Goal: Transaction & Acquisition: Purchase product/service

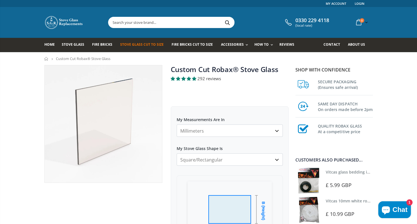
click at [177, 125] on select "Millimeters Centimeters Inches" at bounding box center [230, 131] width 106 height 12
click at [276, 132] on select "Millimeters Centimeters Inches" at bounding box center [230, 131] width 106 height 12
click at [177, 125] on select "Millimeters Centimeters Inches" at bounding box center [230, 131] width 106 height 12
click at [200, 131] on select "Millimeters Centimeters Inches" at bounding box center [230, 131] width 106 height 12
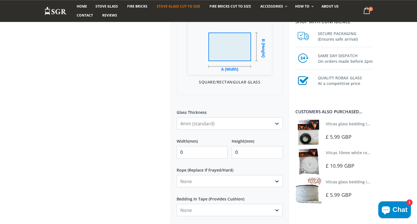
scroll to position [178, 0]
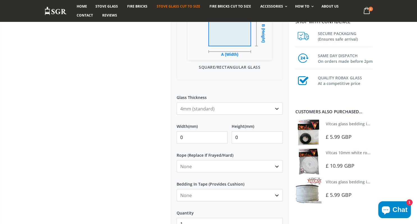
click at [186, 138] on input "0" at bounding box center [202, 137] width 51 height 12
type input "830"
click at [243, 137] on input "0" at bounding box center [257, 137] width 51 height 12
type input "350"
click at [177, 160] on select "None 3mm White 6mm White 8mm White 10mm White 12mm White 6mm Black 8mm Black 10…" at bounding box center [230, 166] width 106 height 12
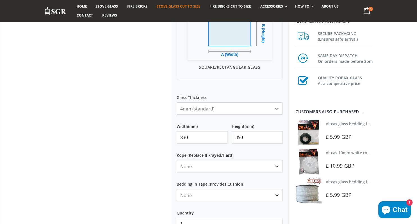
click option "6mm White" at bounding box center [0, 0] width 0 height 0
click at [177, 160] on select "None 3mm White 6mm White 8mm White 10mm White 12mm White 6mm Black 8mm Black 10…" at bounding box center [230, 166] width 106 height 12
click option "6mm Black" at bounding box center [0, 0] width 0 height 0
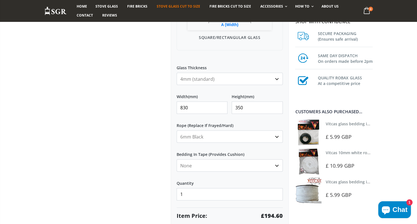
click at [177, 159] on select "None Black White" at bounding box center [230, 165] width 106 height 12
click at [232, 168] on select "None Black White" at bounding box center [230, 165] width 106 height 12
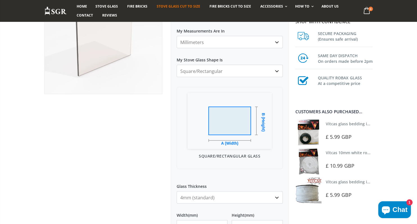
scroll to position [89, 0]
click at [303, 132] on img at bounding box center [308, 133] width 26 height 26
click at [305, 194] on img at bounding box center [308, 191] width 26 height 26
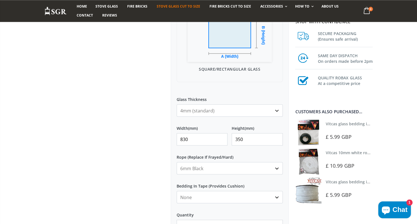
scroll to position [178, 0]
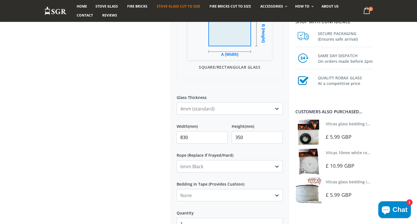
click at [177, 160] on select "None 3mm White 6mm White 8mm White 10mm White 12mm White 6mm Black 8mm Black 10…" at bounding box center [230, 166] width 106 height 12
select select "none"
click option "None" at bounding box center [0, 0] width 0 height 0
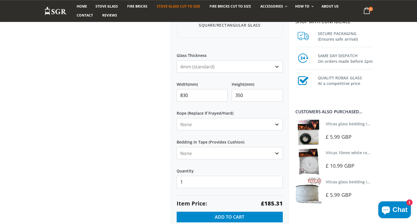
scroll to position [237, 0]
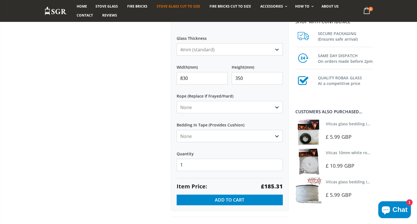
click at [177, 130] on select "None Black White" at bounding box center [230, 136] width 106 height 12
select select "black"
click option "Black" at bounding box center [0, 0] width 0 height 0
click at [186, 166] on input "1" at bounding box center [230, 165] width 106 height 12
type input "2"
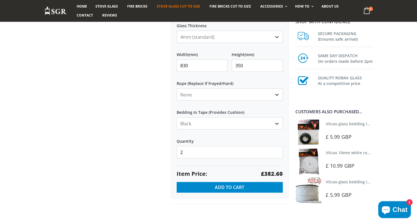
scroll to position [267, 0]
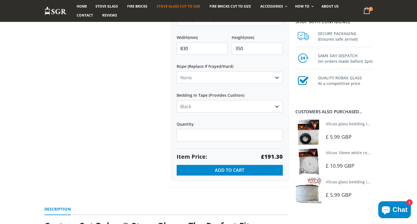
type input "1"
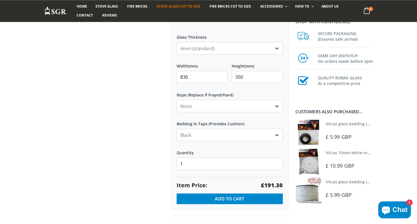
scroll to position [237, 0]
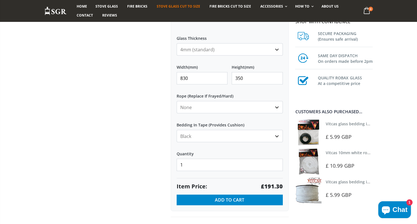
click at [177, 101] on select "None 3mm White 6mm White 8mm White 10mm White 12mm White 6mm Black 8mm Black 10…" at bounding box center [230, 107] width 106 height 12
click option "6mm Black" at bounding box center [0, 0] width 0 height 0
click at [307, 136] on img at bounding box center [308, 133] width 26 height 26
click at [310, 168] on img at bounding box center [308, 161] width 26 height 26
click at [177, 101] on select "None 3mm White 6mm White 8mm White 10mm White 12mm White 6mm Black 8mm Black 10…" at bounding box center [230, 107] width 106 height 12
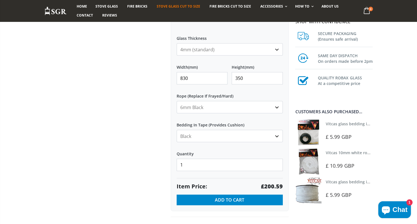
select select "none"
click option "None" at bounding box center [0, 0] width 0 height 0
click at [385, 211] on icon "Chat window" at bounding box center [385, 211] width 8 height 8
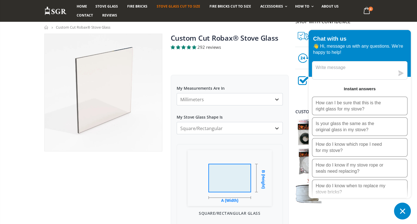
scroll to position [0, 0]
